Goal: Find contact information: Find contact information

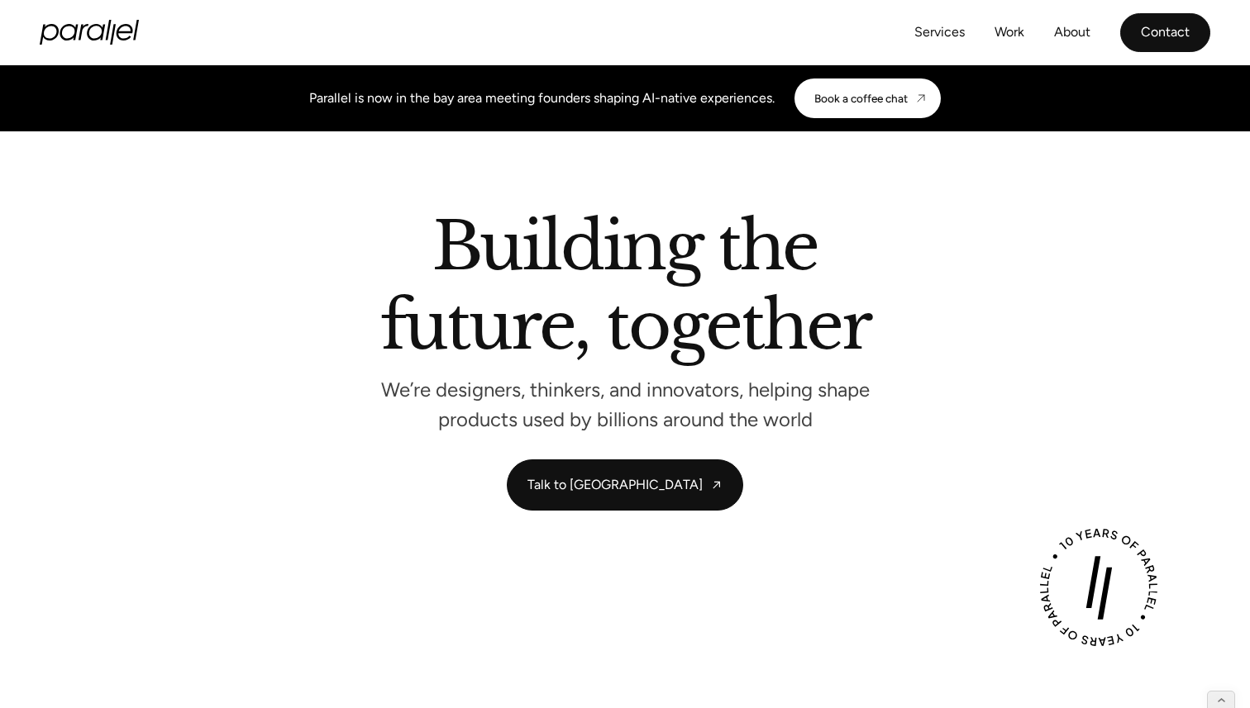
click at [1201, 28] on link "Contact" at bounding box center [1165, 32] width 90 height 39
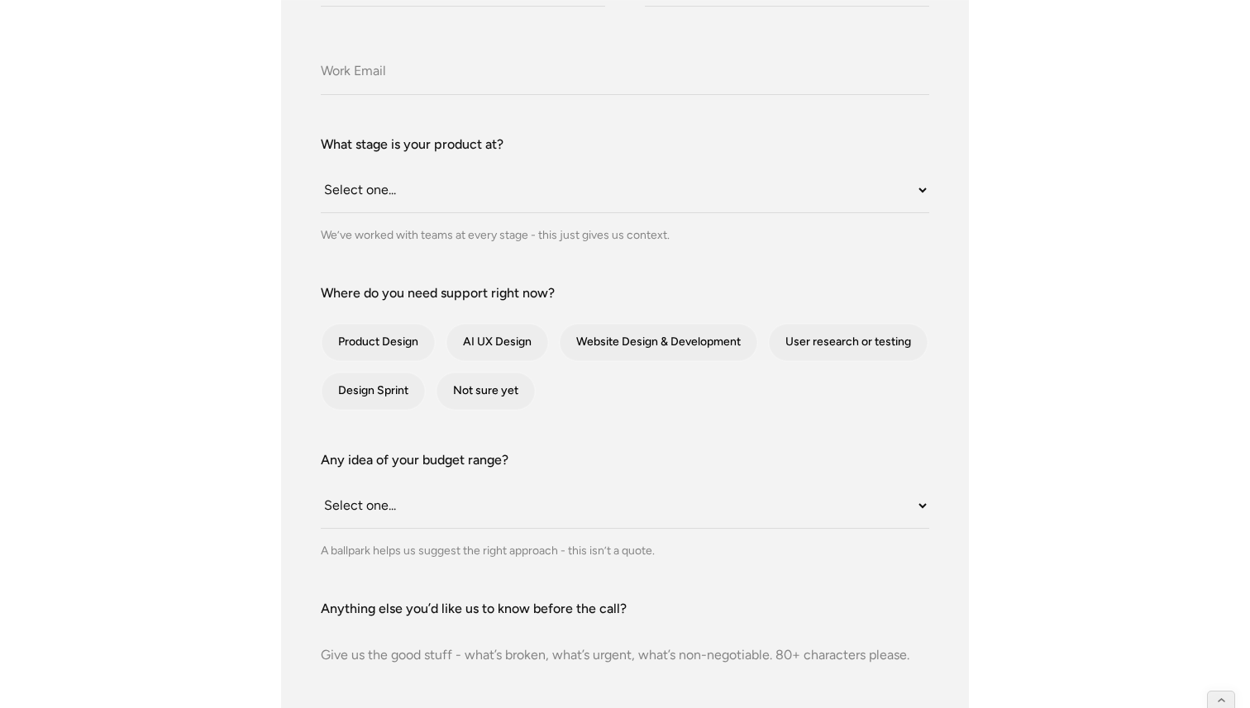
scroll to position [528, 0]
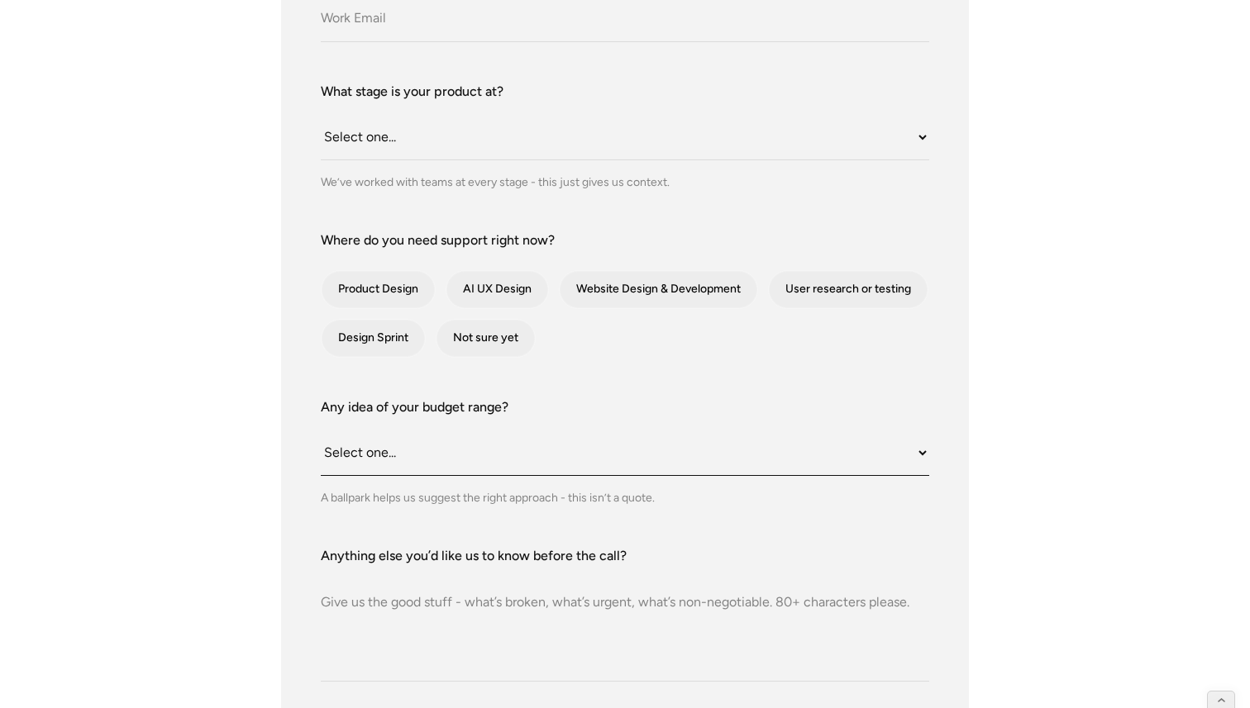
click at [464, 465] on select "Select one... Under $10K $10K–$25K $25K–$50K $50K+" at bounding box center [625, 453] width 608 height 45
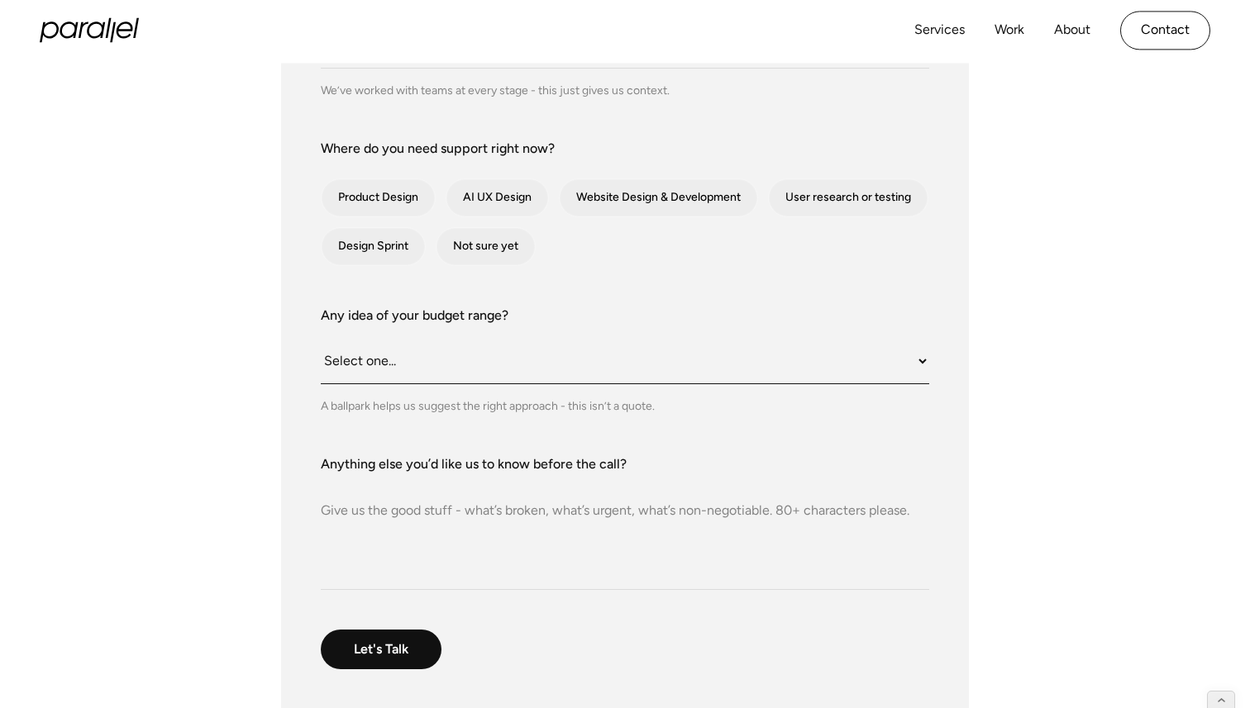
scroll to position [608, 0]
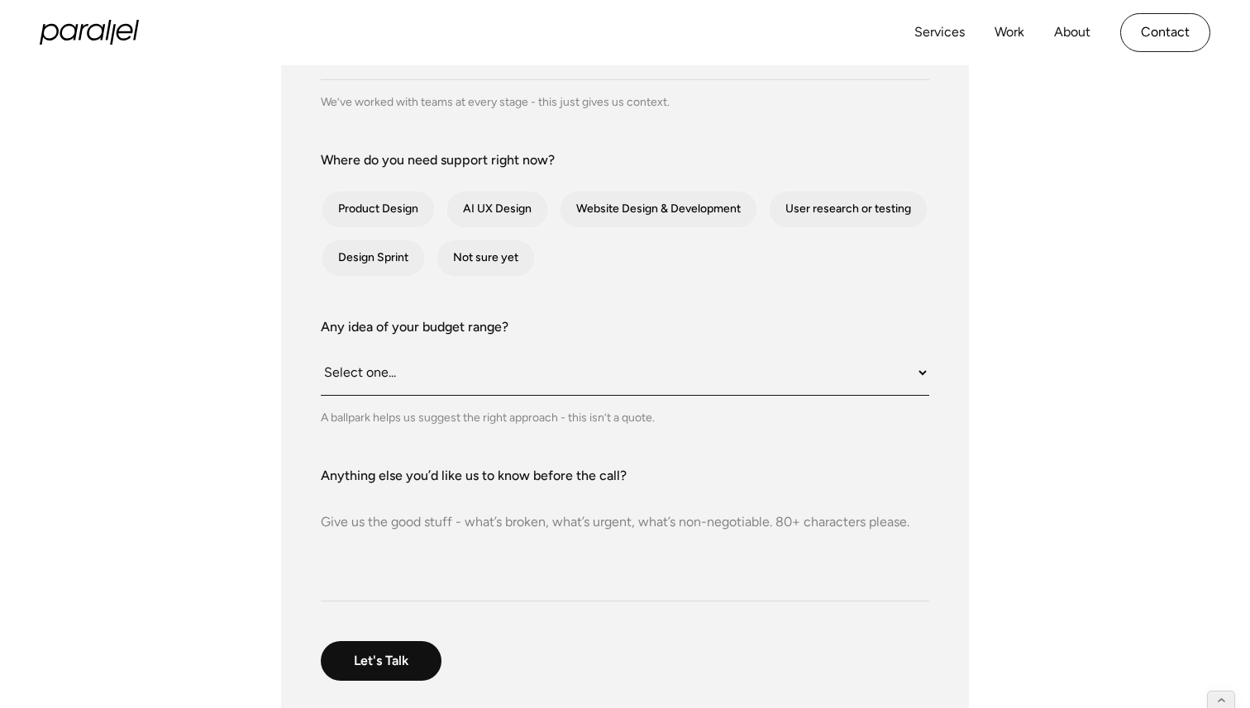
click at [515, 372] on select "Select one... Under $10K $10K–$25K $25K–$50K $50K+" at bounding box center [625, 373] width 608 height 45
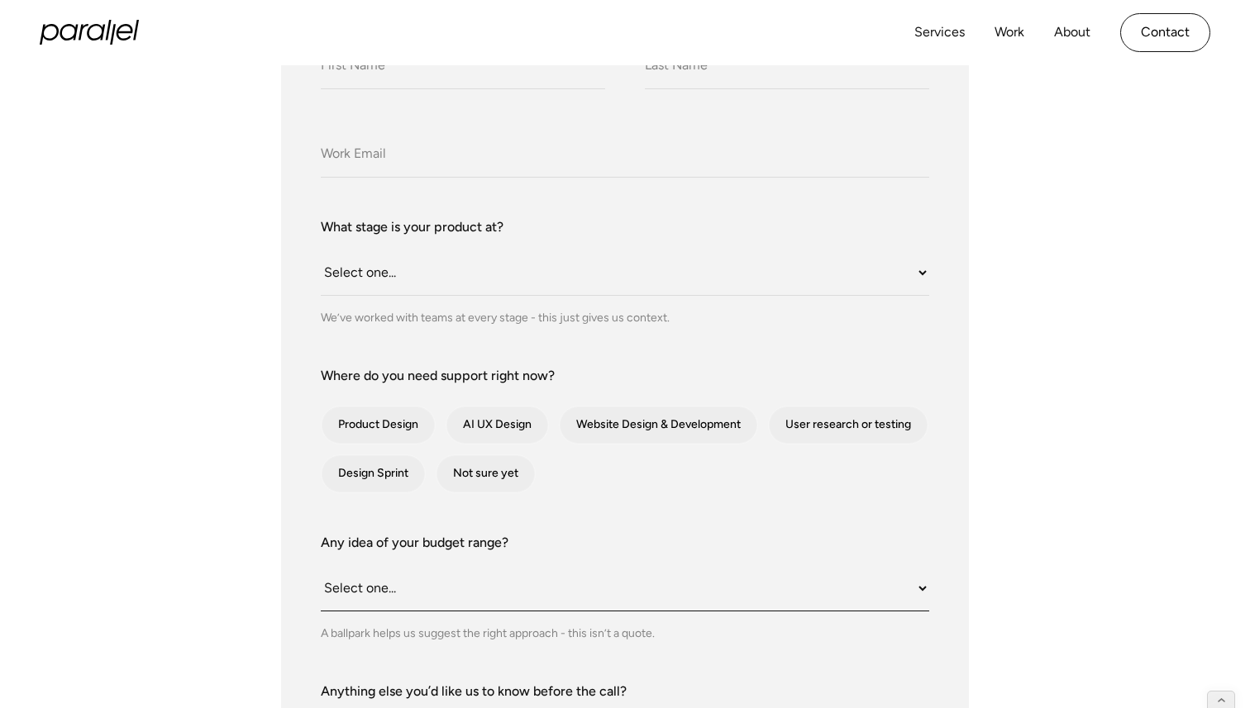
scroll to position [390, 0]
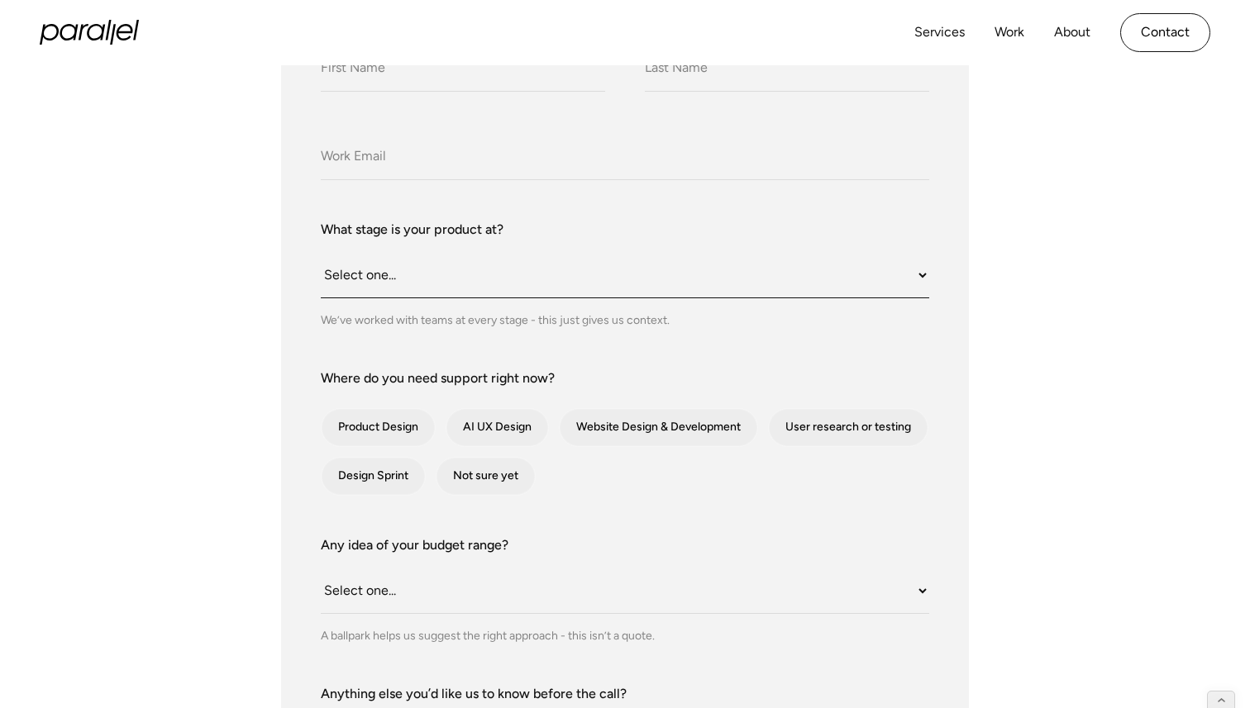
click at [570, 280] on select "Select one... Still an idea Building MVP Live with early users Scaling fast Som…" at bounding box center [625, 275] width 608 height 45
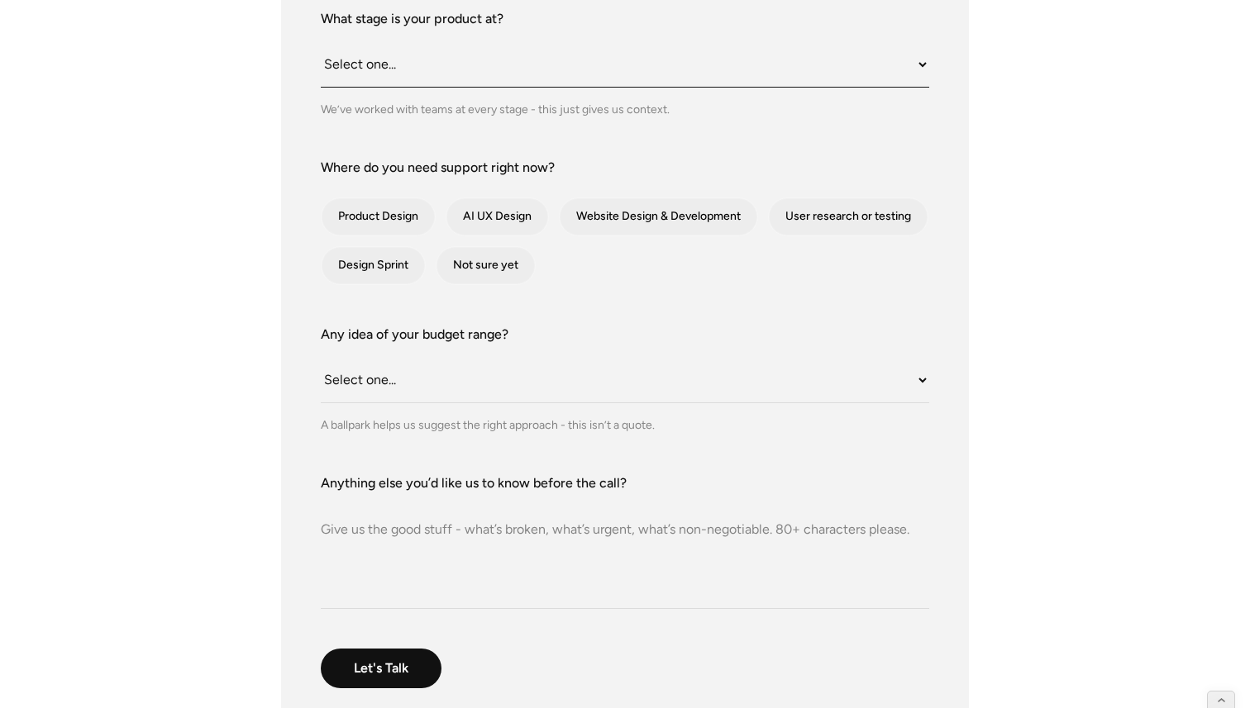
scroll to position [604, 0]
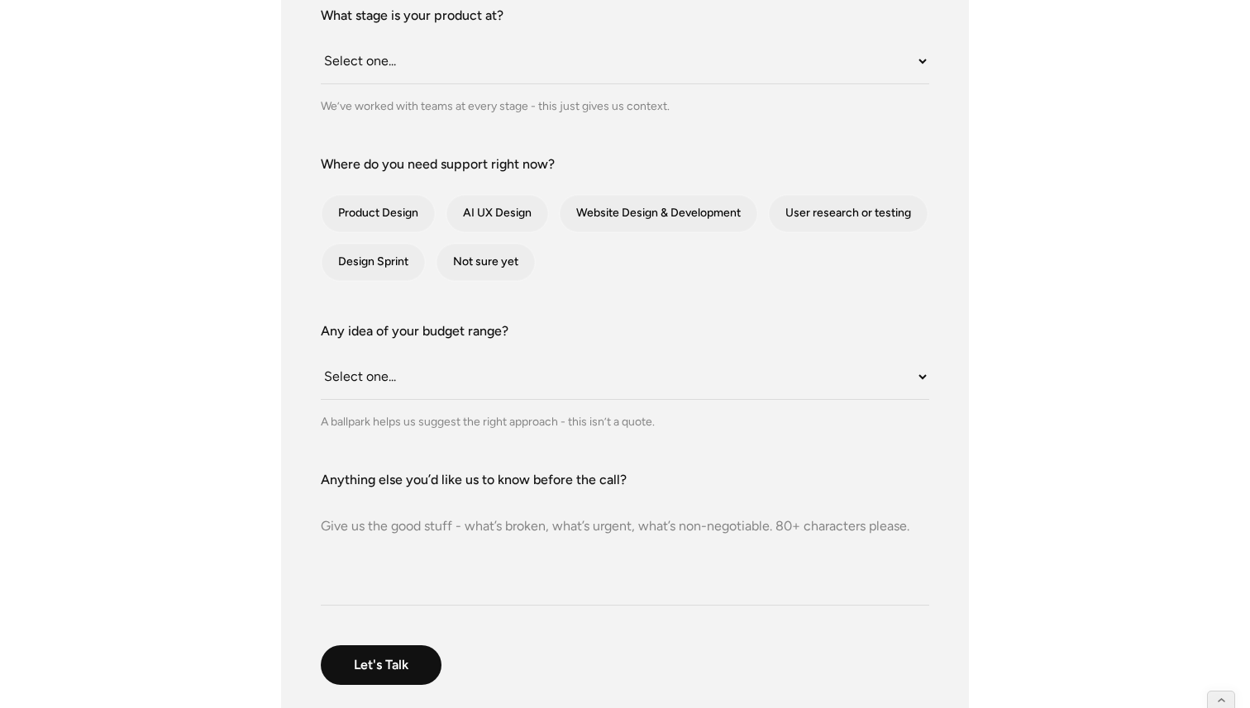
click at [453, 508] on textarea "Anything else you’d like us to know before the call?" at bounding box center [625, 548] width 608 height 116
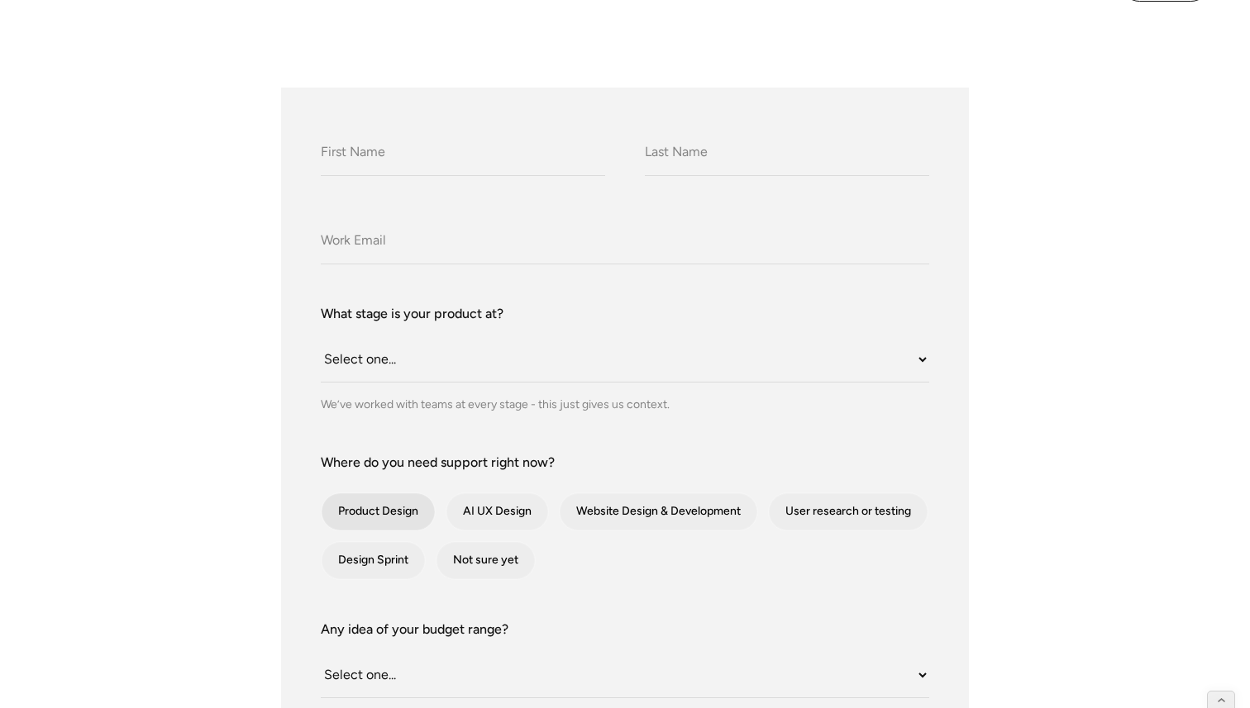
scroll to position [314, 0]
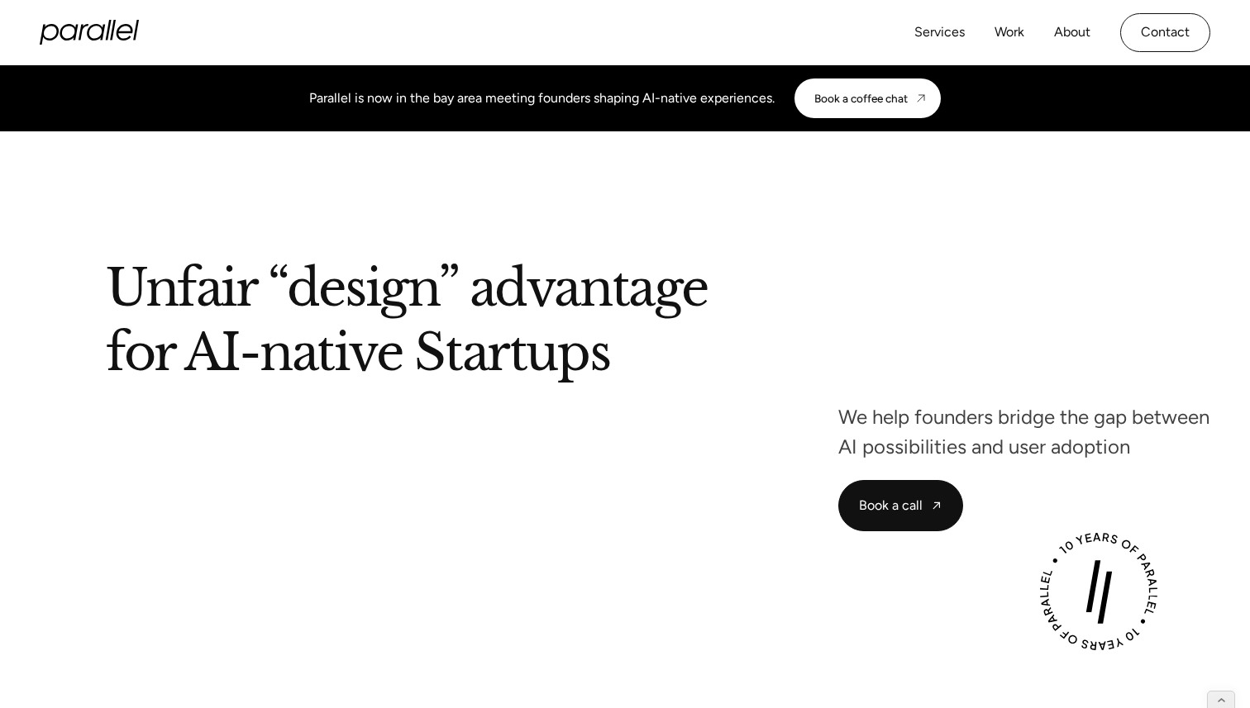
click at [123, 45] on div "Services Work About Careers Contact LinkedIn Twitter (X)" at bounding box center [625, 32] width 1171 height 65
click at [109, 33] on icon "home" at bounding box center [89, 32] width 99 height 25
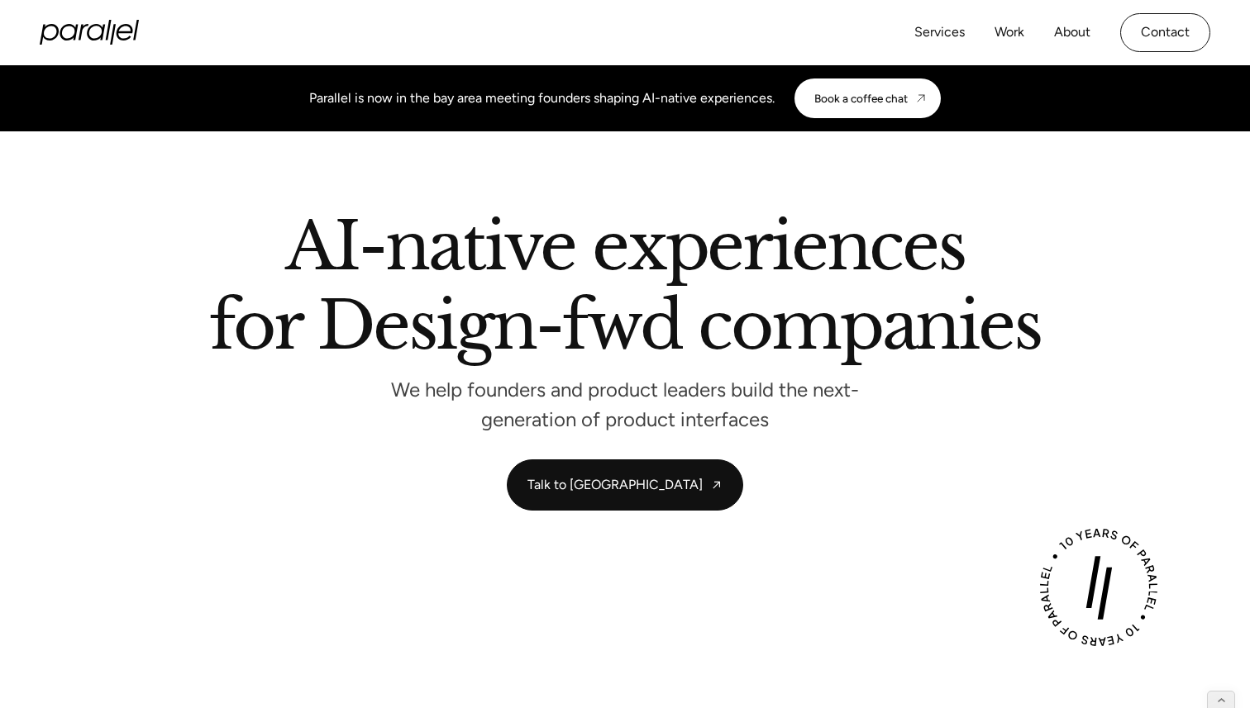
click at [1242, 64] on div "Services Work About Careers Contact LinkedIn Twitter (X)" at bounding box center [625, 32] width 1250 height 65
click at [1187, 90] on div "Parallel is now in the bay area meeting founders shaping AI-native experiences.…" at bounding box center [625, 99] width 1184 height 40
click at [1009, 36] on link "Work" at bounding box center [1009, 33] width 30 height 24
